Goal: Task Accomplishment & Management: Manage account settings

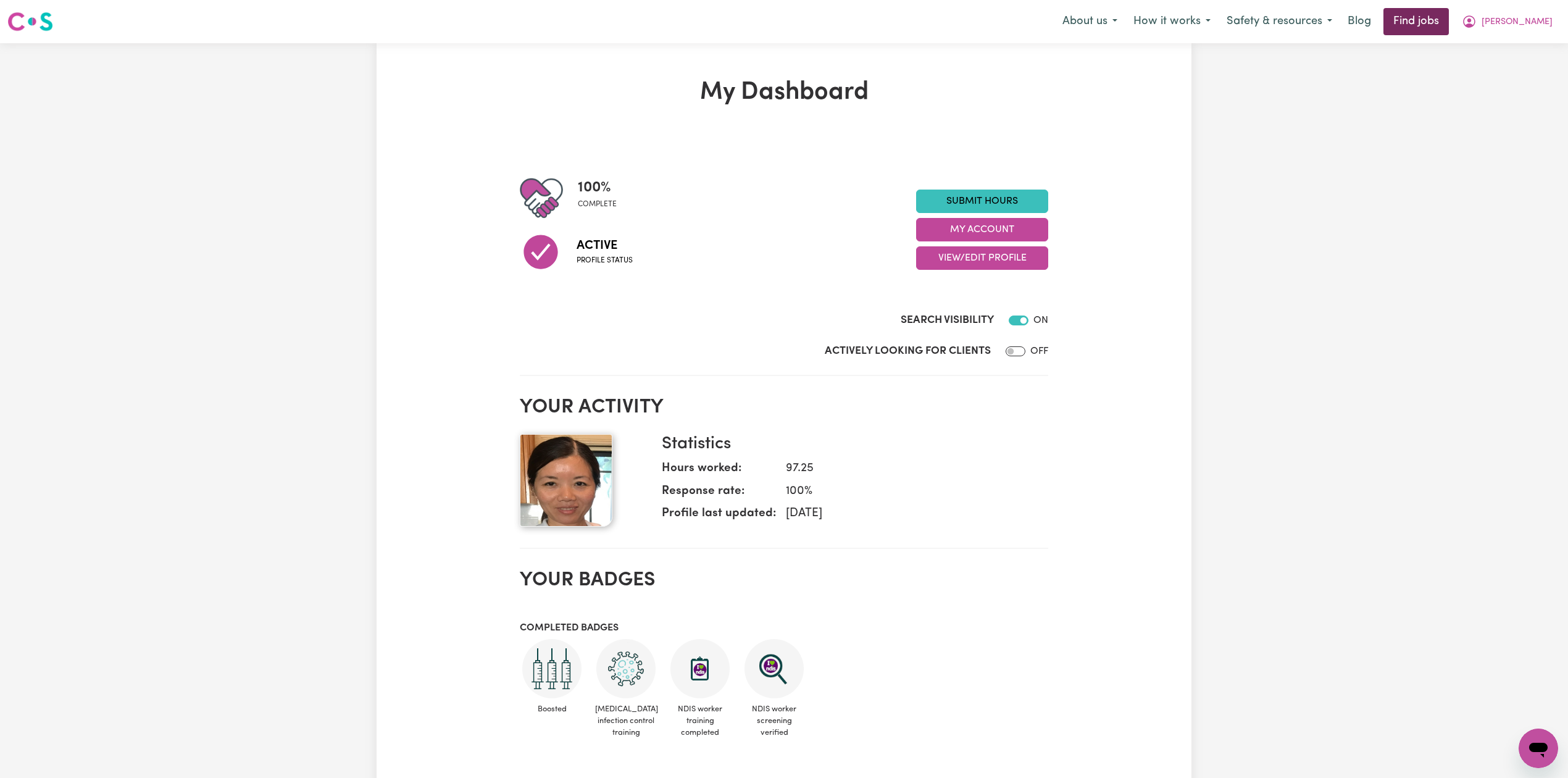
click at [1449, 24] on link "Find jobs" at bounding box center [1416, 22] width 65 height 27
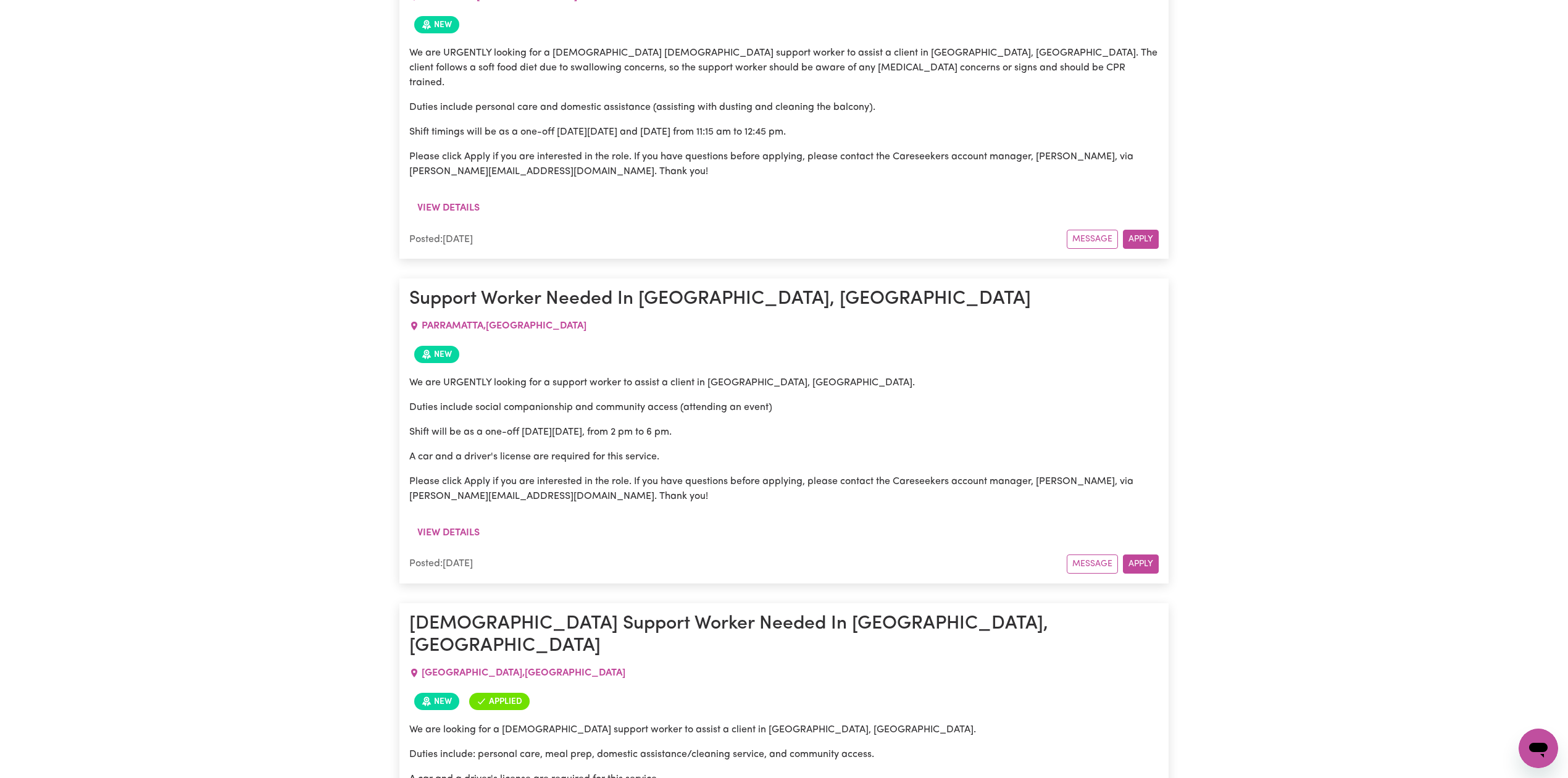
scroll to position [4887, 0]
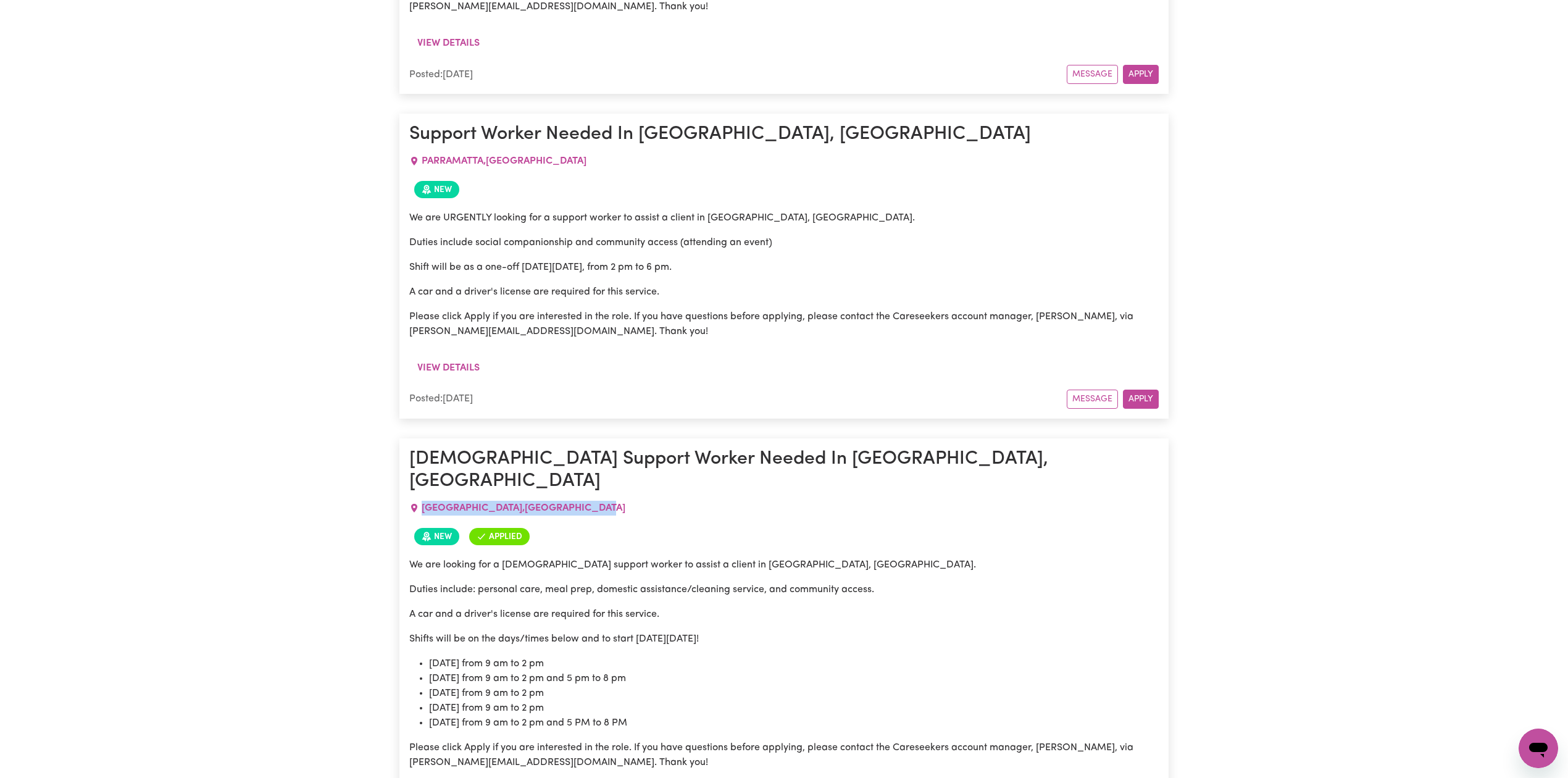
drag, startPoint x: 421, startPoint y: 314, endPoint x: 576, endPoint y: 316, distance: 155.0
click at [576, 493] on div "[GEOGRAPHIC_DATA] , [GEOGRAPHIC_DATA]" at bounding box center [784, 508] width 749 height 29
click at [685, 686] on li "[DATE] from 9 am to 2 pm" at bounding box center [794, 693] width 730 height 15
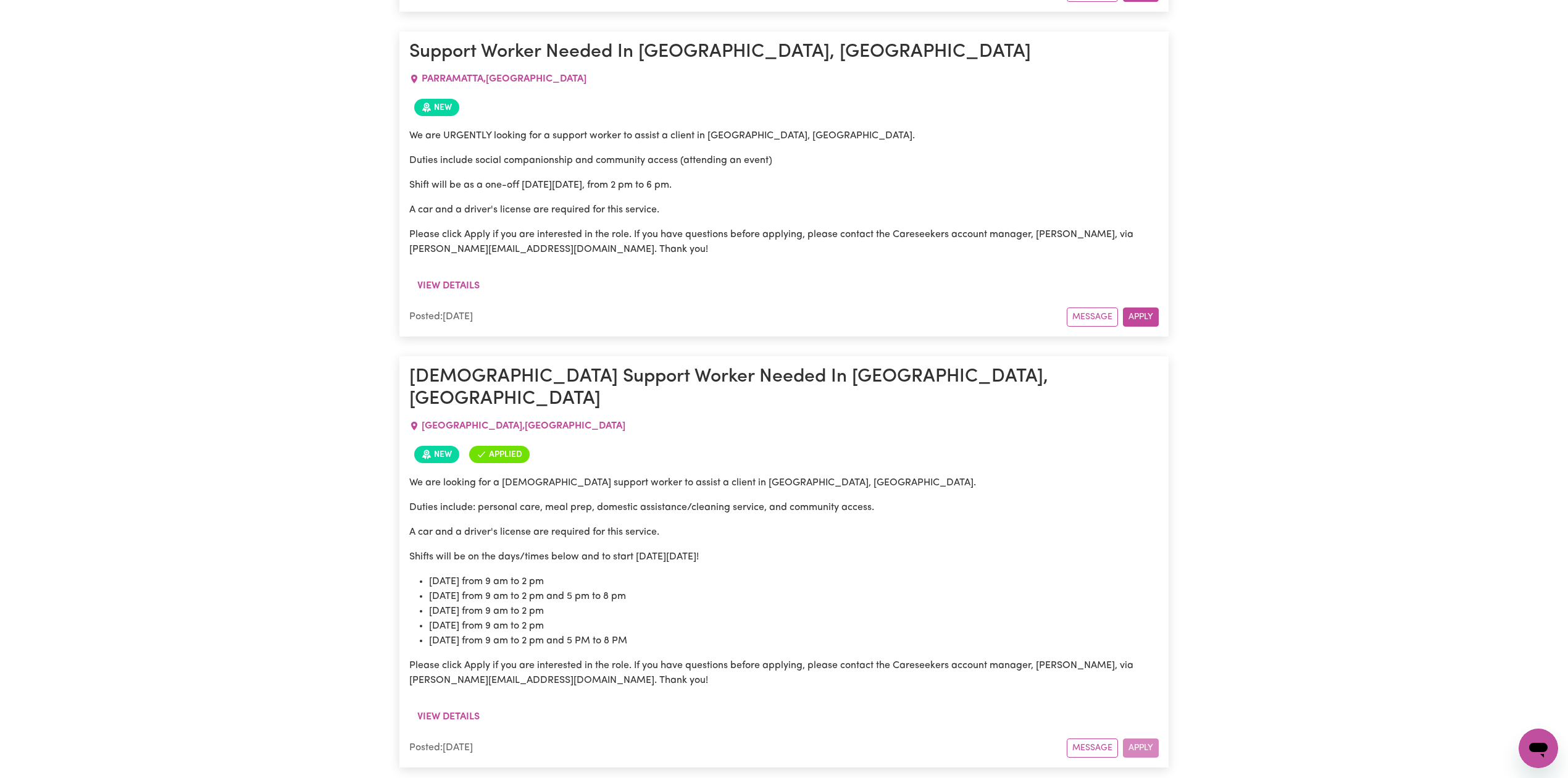
drag, startPoint x: 423, startPoint y: 230, endPoint x: 496, endPoint y: 221, distance: 73.6
click at [496, 411] on div "[GEOGRAPHIC_DATA] , [GEOGRAPHIC_DATA]" at bounding box center [784, 426] width 749 height 29
copy span "[GEOGRAPHIC_DATA] ,"
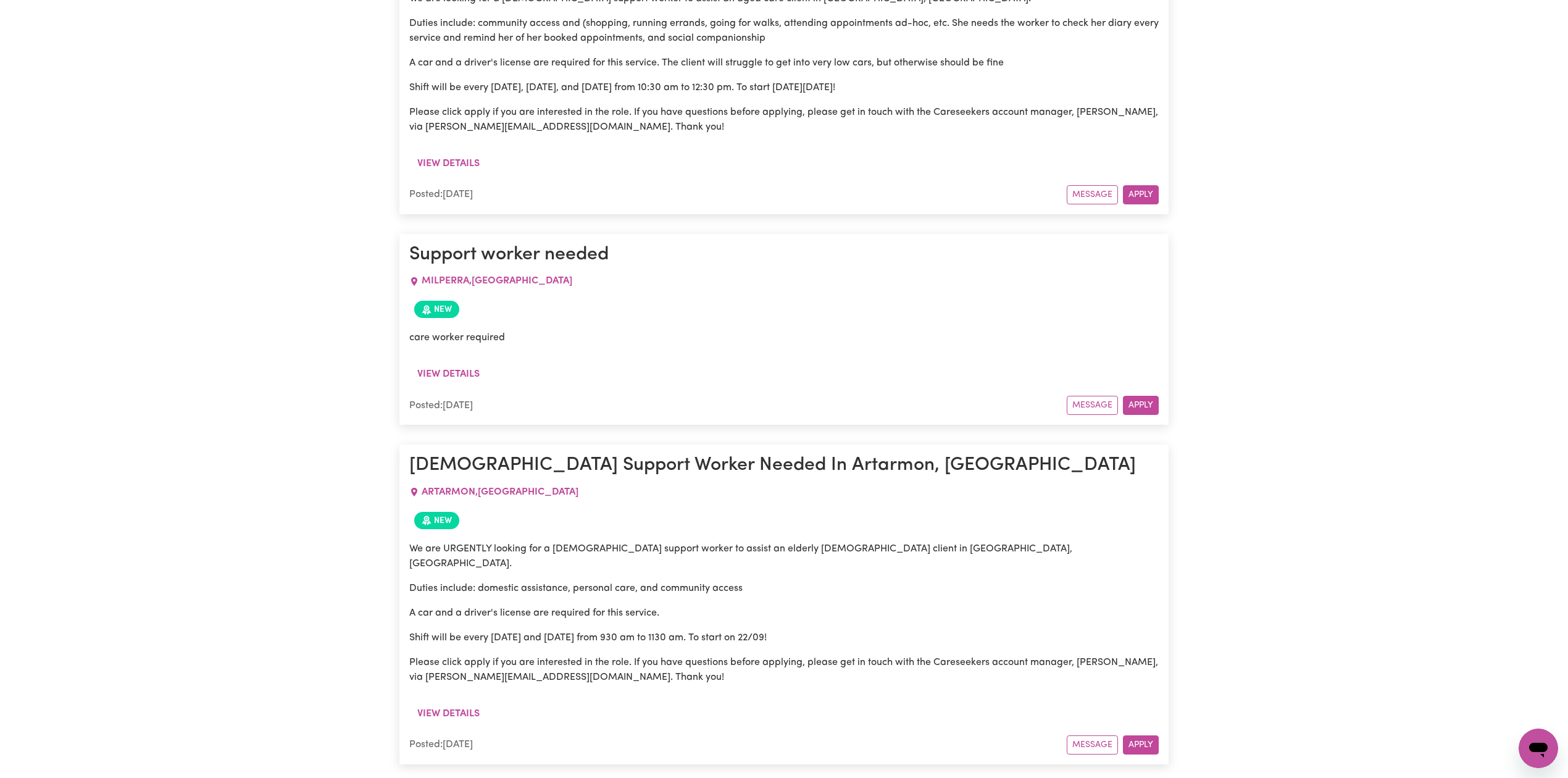
scroll to position [0, 0]
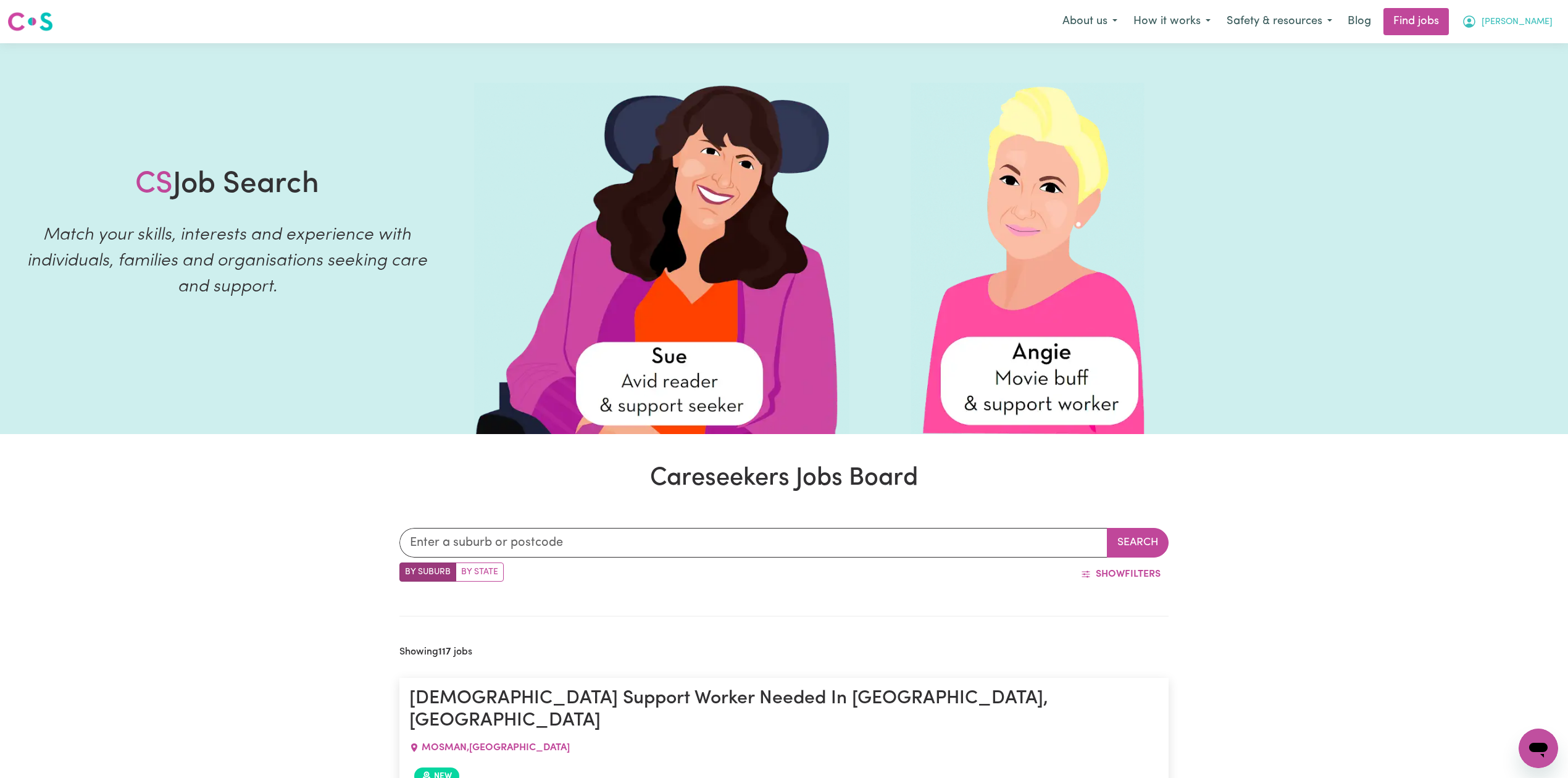
click at [1551, 19] on button "[PERSON_NAME]" at bounding box center [1507, 22] width 107 height 26
click at [1485, 93] on link "Logout" at bounding box center [1511, 94] width 98 height 24
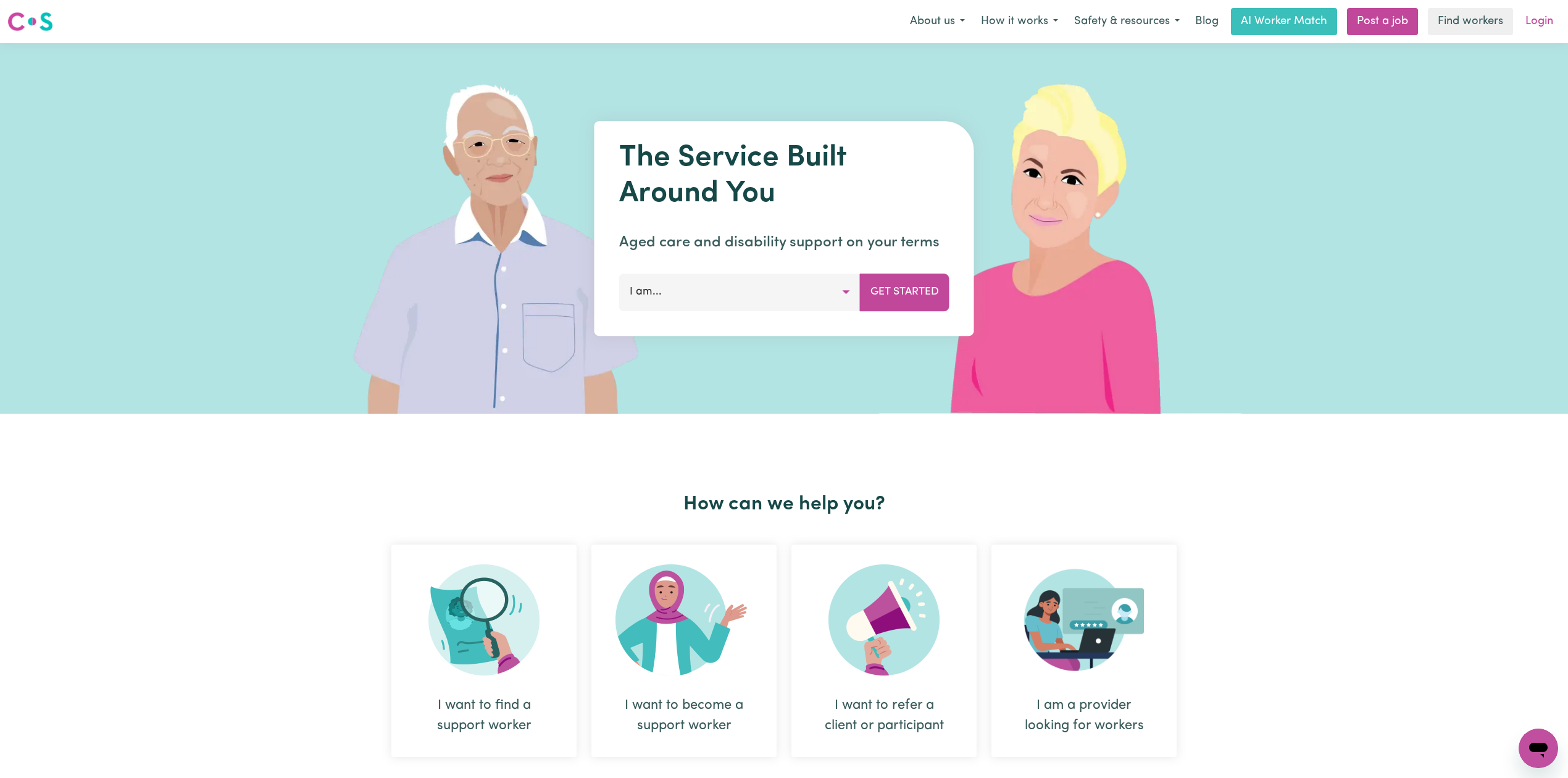
click at [1544, 19] on link "Login" at bounding box center [1539, 22] width 42 height 27
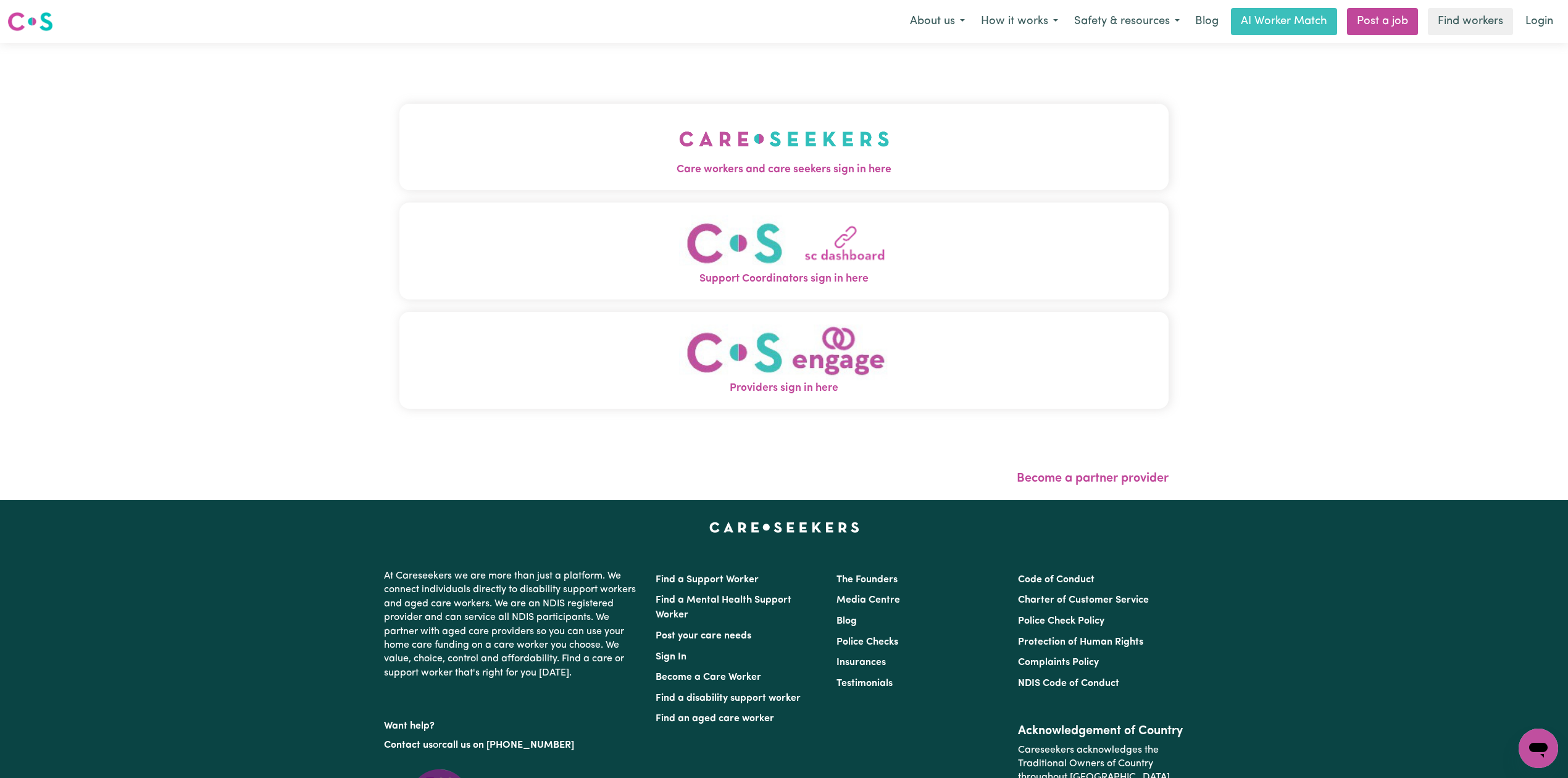
click at [679, 136] on img "Care workers and care seekers sign in here" at bounding box center [784, 139] width 211 height 46
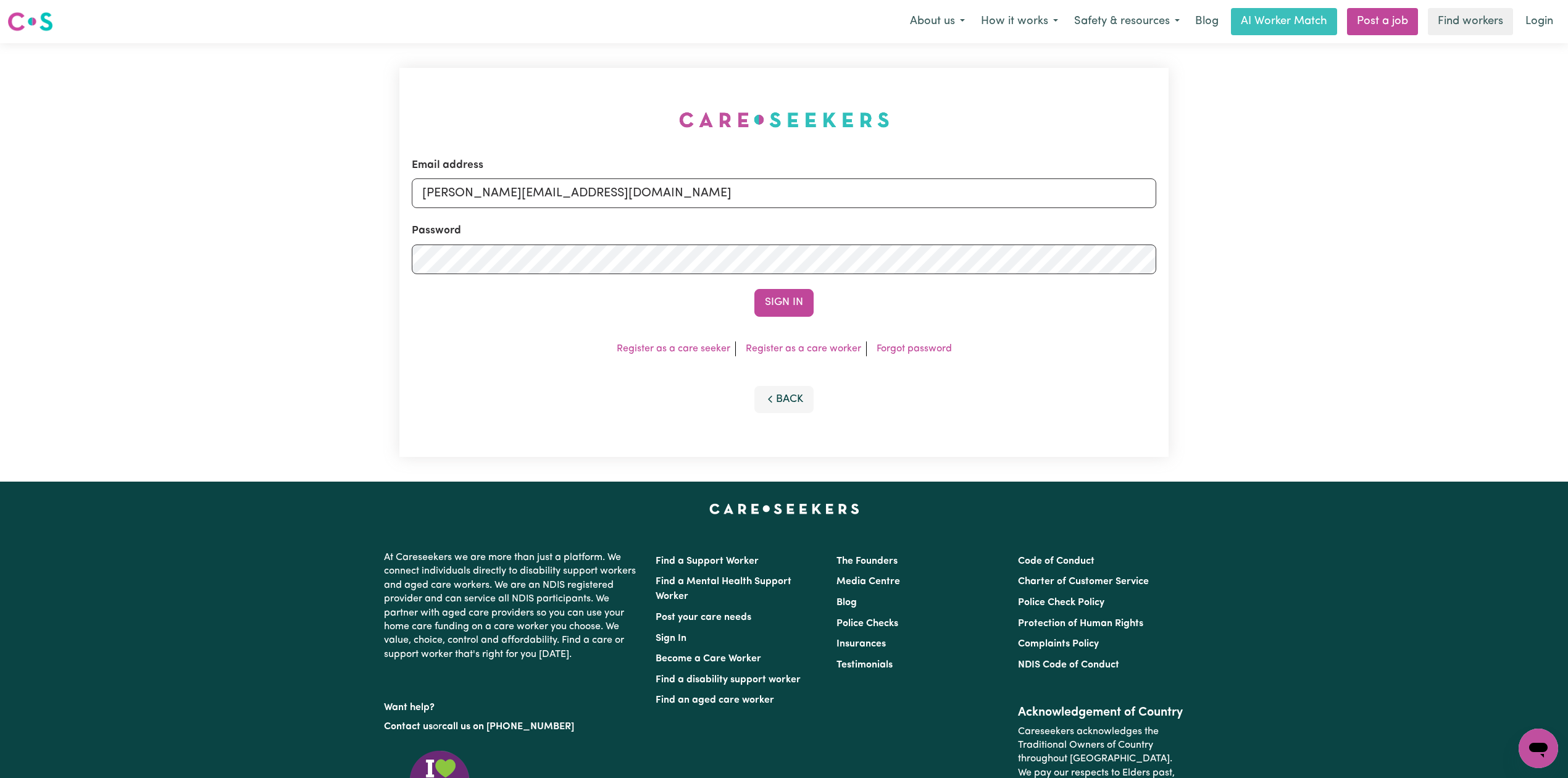
click at [655, 216] on form "Email address [PERSON_NAME][EMAIL_ADDRESS][DOMAIN_NAME] Password Sign In" at bounding box center [784, 237] width 744 height 159
drag, startPoint x: 605, startPoint y: 191, endPoint x: 582, endPoint y: 208, distance: 28.6
click at [605, 191] on input "[PERSON_NAME][EMAIL_ADDRESS][DOMAIN_NAME]" at bounding box center [784, 193] width 744 height 29
drag, startPoint x: 485, startPoint y: 190, endPoint x: 848, endPoint y: 232, distance: 365.4
click at [848, 232] on form "Email address Superuser~[EMAIL_ADDRESS][DOMAIN_NAME] Password Sign In" at bounding box center [784, 237] width 744 height 159
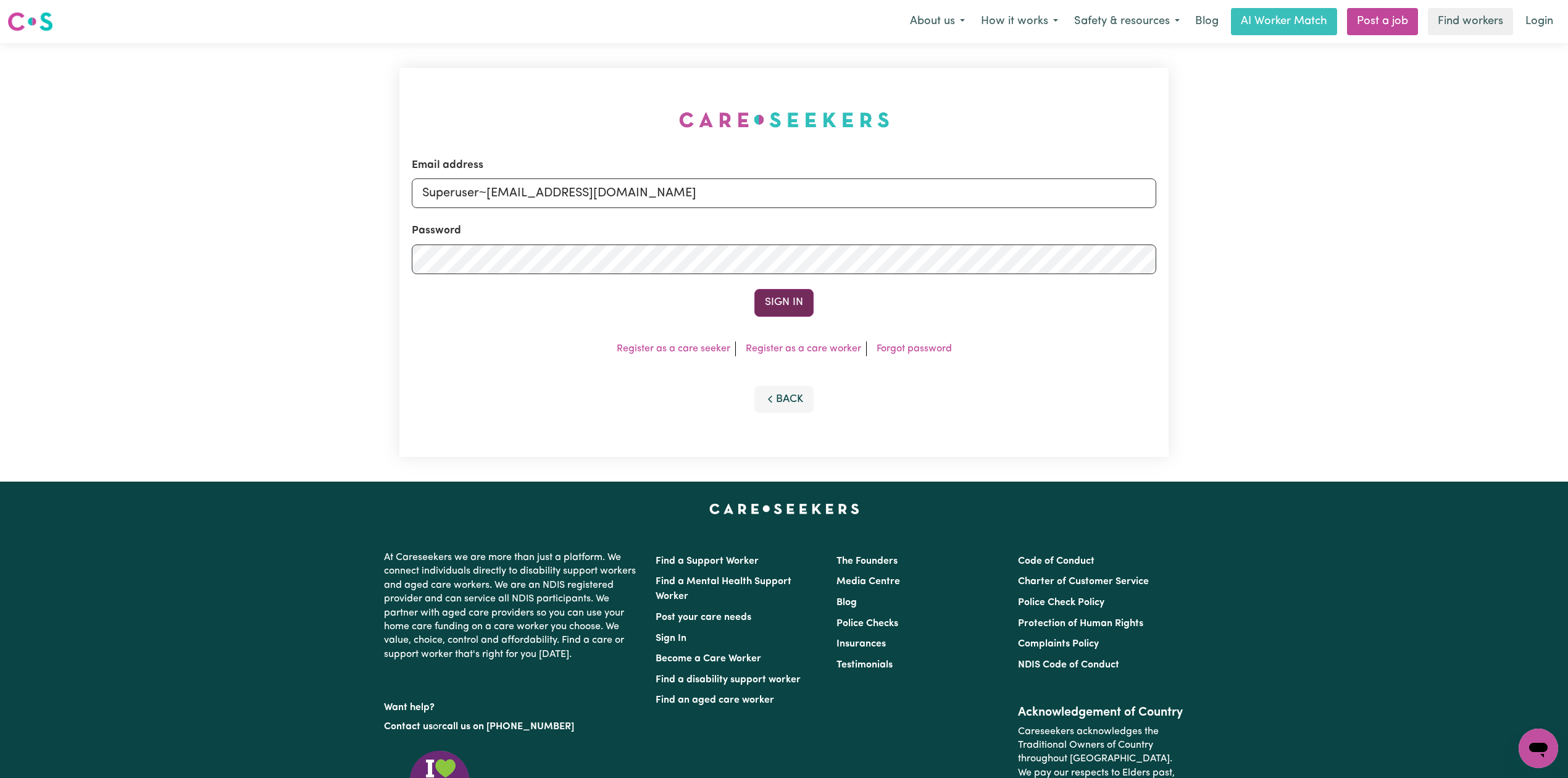
type input "Superuser~[EMAIL_ADDRESS][DOMAIN_NAME]"
click at [792, 305] on button "Sign In" at bounding box center [784, 303] width 59 height 27
